Goal: Use online tool/utility: Utilize a website feature to perform a specific function

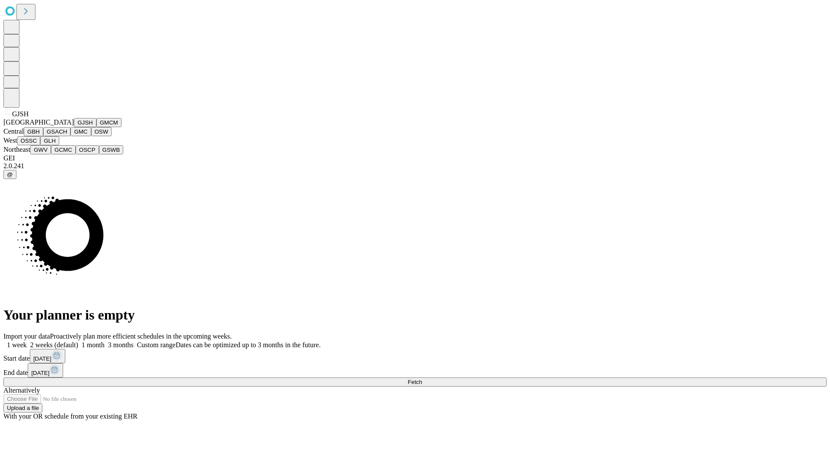
click at [74, 127] on button "GJSH" at bounding box center [85, 122] width 22 height 9
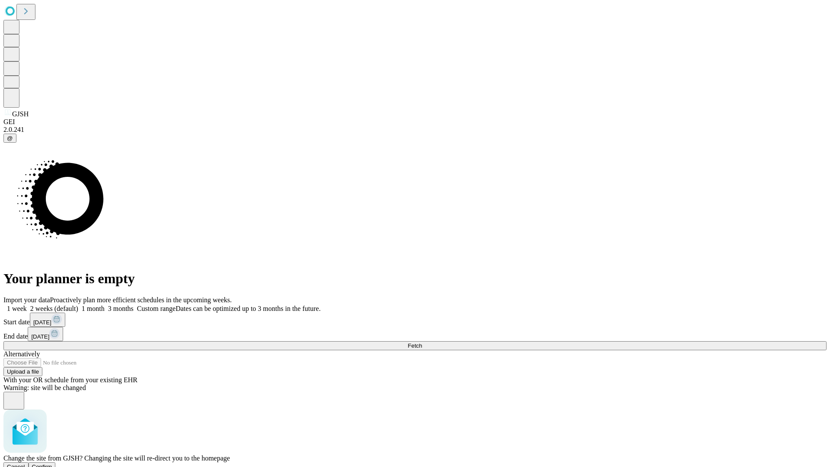
click at [52, 463] on span "Confirm" at bounding box center [42, 466] width 20 height 6
click at [27, 305] on label "1 week" at bounding box center [14, 308] width 23 height 7
click at [422, 342] on span "Fetch" at bounding box center [414, 345] width 14 height 6
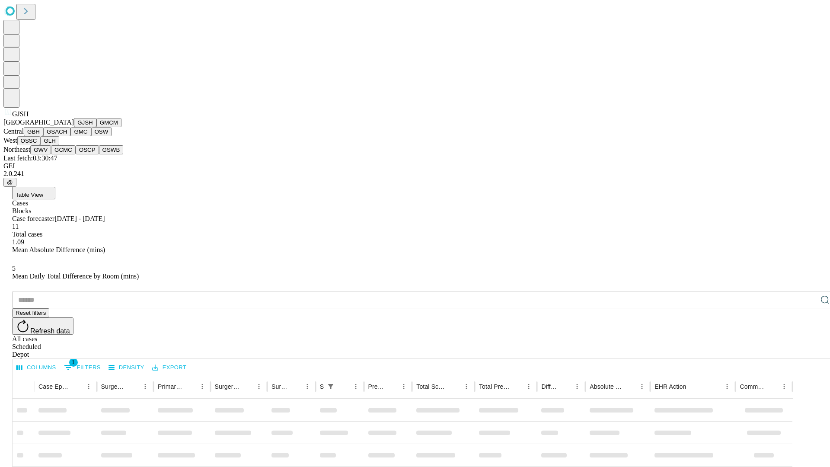
click at [96, 127] on button "GMCM" at bounding box center [108, 122] width 25 height 9
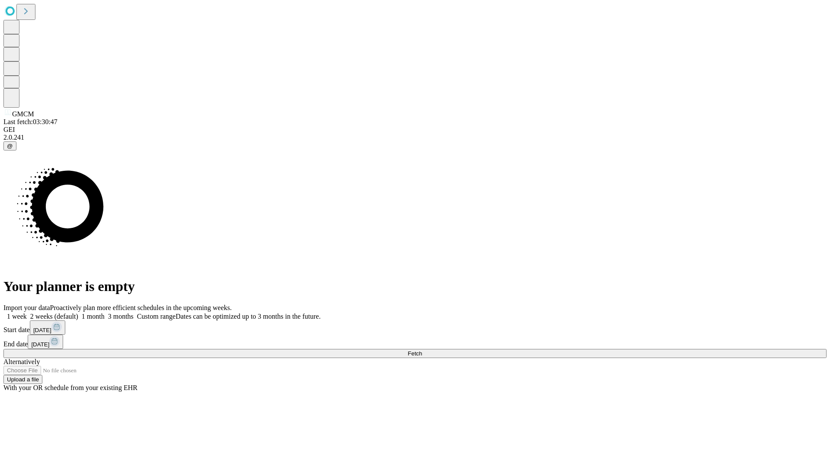
click at [27, 312] on label "1 week" at bounding box center [14, 315] width 23 height 7
click at [422, 350] on span "Fetch" at bounding box center [414, 353] width 14 height 6
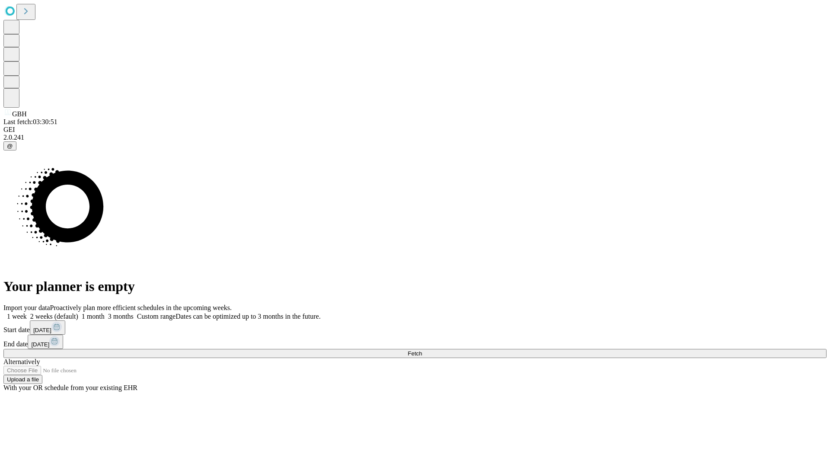
click at [422, 350] on span "Fetch" at bounding box center [414, 353] width 14 height 6
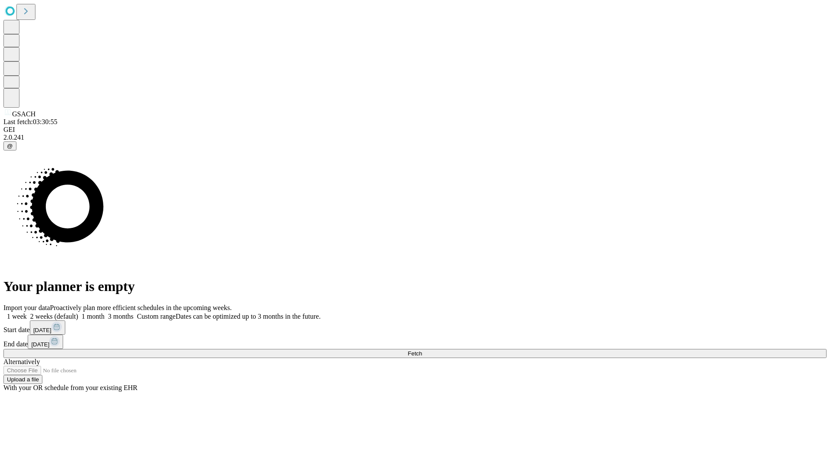
click at [27, 312] on label "1 week" at bounding box center [14, 315] width 23 height 7
click at [422, 350] on span "Fetch" at bounding box center [414, 353] width 14 height 6
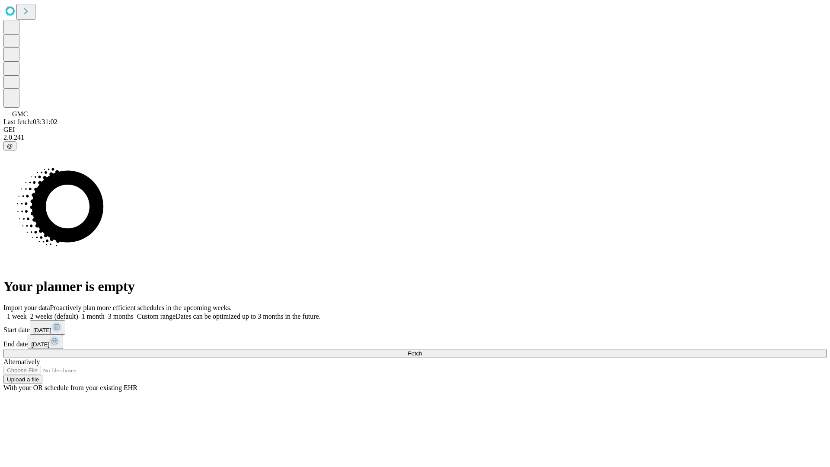
click at [27, 312] on label "1 week" at bounding box center [14, 315] width 23 height 7
click at [422, 350] on span "Fetch" at bounding box center [414, 353] width 14 height 6
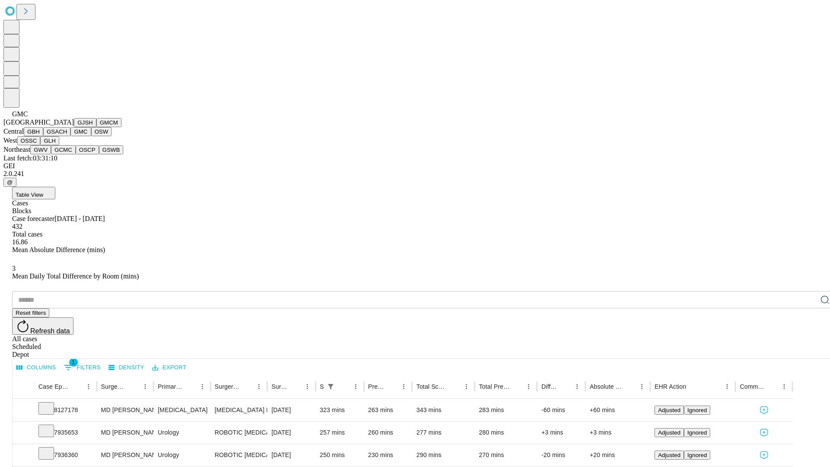
click at [91, 136] on button "OSW" at bounding box center [101, 131] width 21 height 9
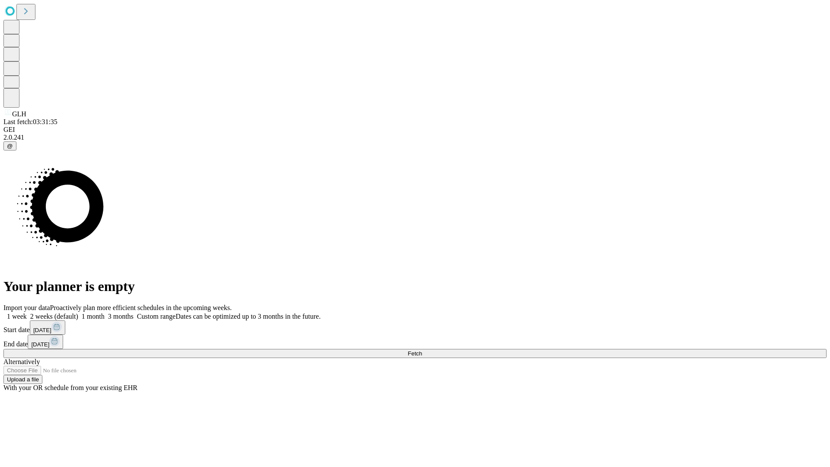
click at [27, 312] on label "1 week" at bounding box center [14, 315] width 23 height 7
click at [422, 350] on span "Fetch" at bounding box center [414, 353] width 14 height 6
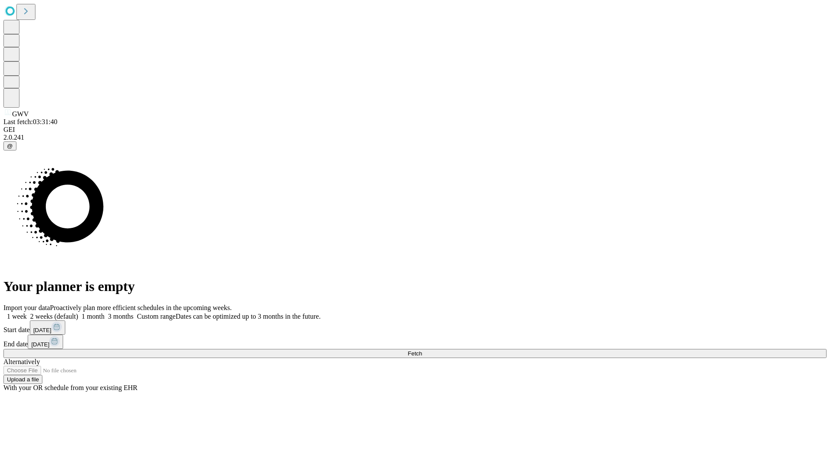
click at [27, 312] on label "1 week" at bounding box center [14, 315] width 23 height 7
click at [422, 350] on span "Fetch" at bounding box center [414, 353] width 14 height 6
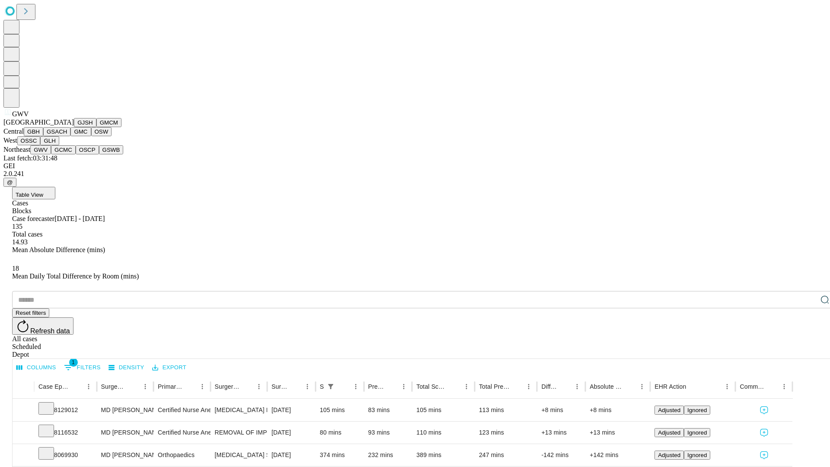
click at [67, 154] on button "GCMC" at bounding box center [63, 149] width 25 height 9
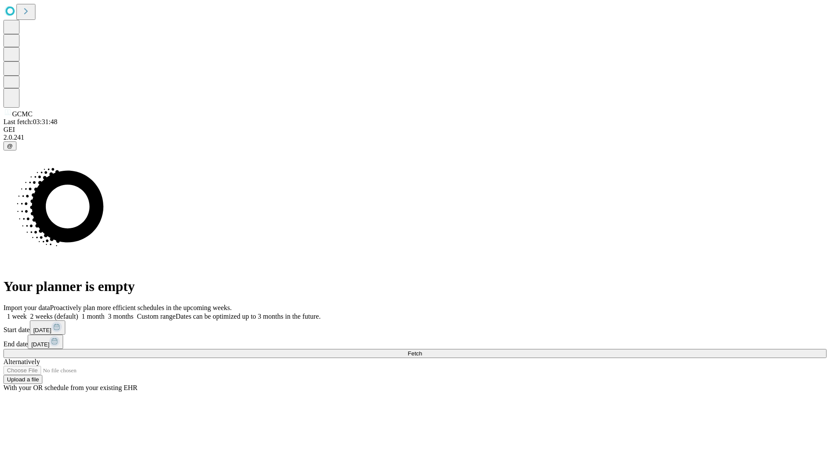
click at [27, 312] on label "1 week" at bounding box center [14, 315] width 23 height 7
click at [422, 350] on span "Fetch" at bounding box center [414, 353] width 14 height 6
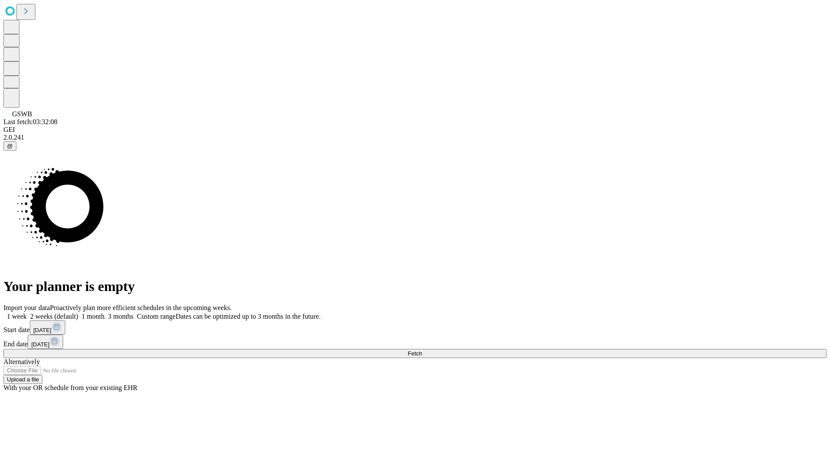
click at [27, 312] on label "1 week" at bounding box center [14, 315] width 23 height 7
click at [422, 350] on span "Fetch" at bounding box center [414, 353] width 14 height 6
